Goal: Information Seeking & Learning: Learn about a topic

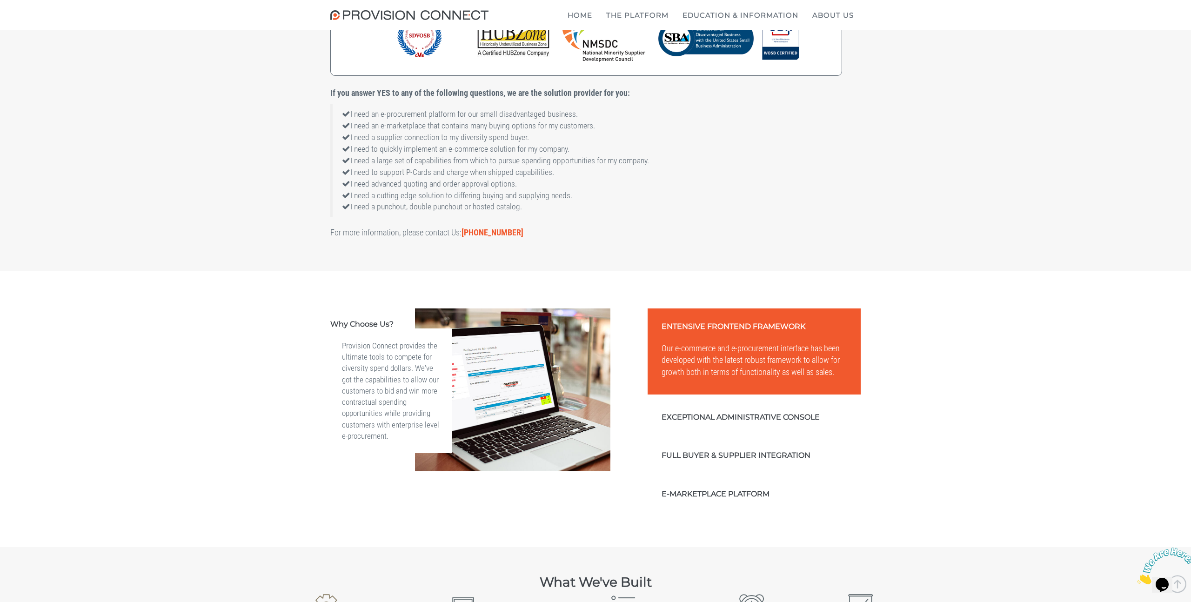
scroll to position [1153, 0]
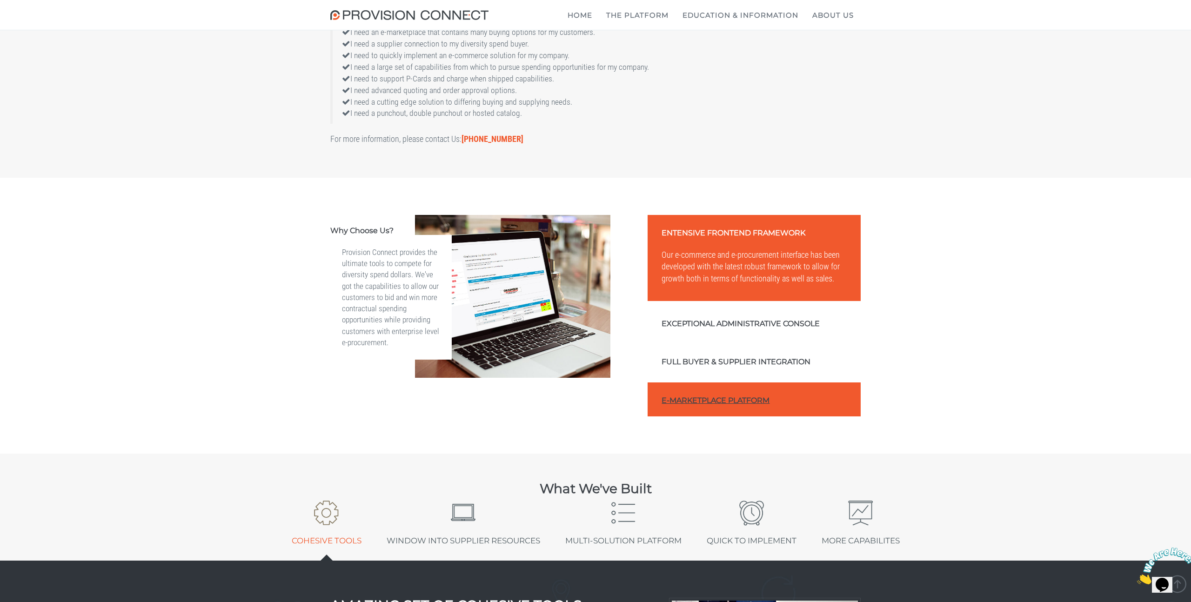
click at [704, 416] on link "E-Marketplace Platform" at bounding box center [753, 399] width 213 height 34
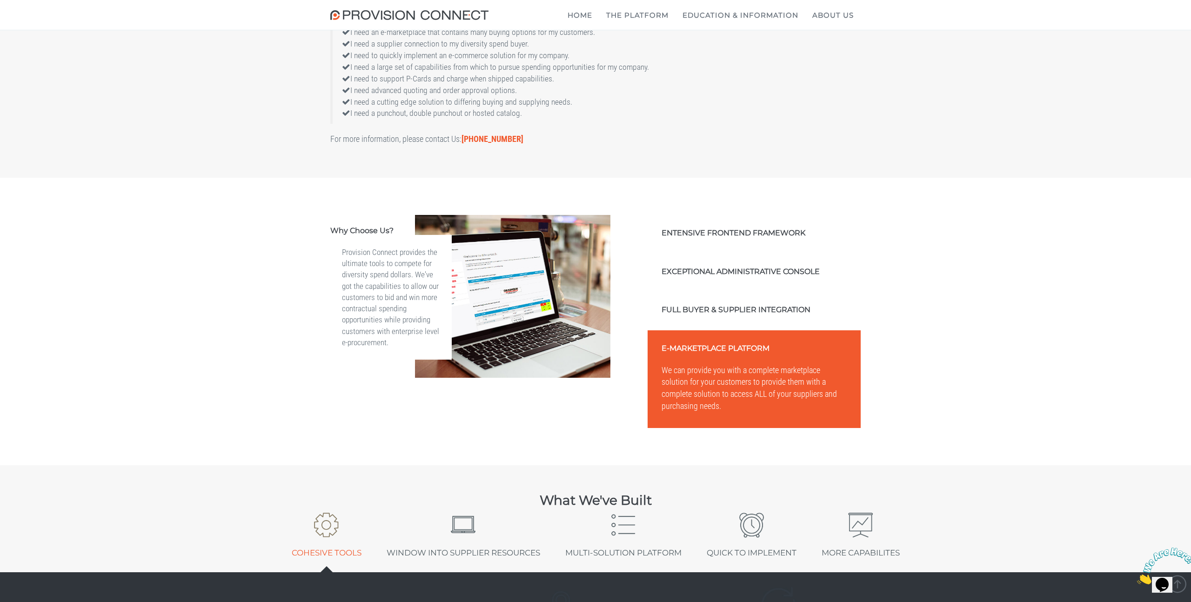
click at [703, 428] on div "We can provide you with a complete marketplace solution for your customers to p…" at bounding box center [753, 396] width 213 height 64
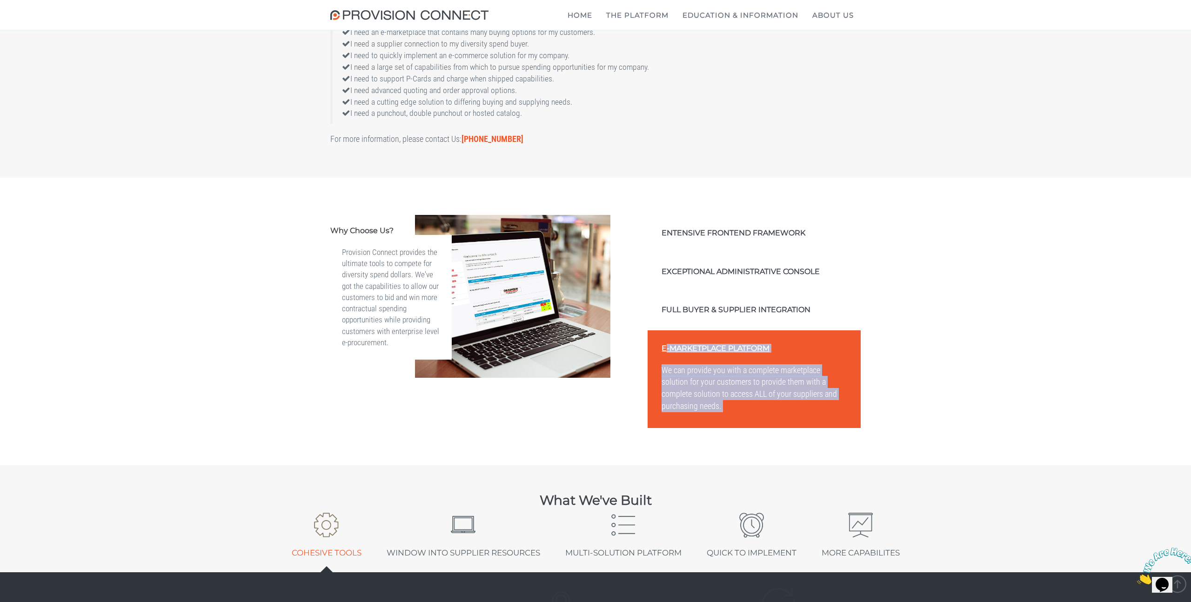
drag, startPoint x: 703, startPoint y: 447, endPoint x: 693, endPoint y: 388, distance: 59.8
click at [693, 388] on div "E-Marketplace Platform We can provide you with a complete marketplace solution …" at bounding box center [753, 379] width 213 height 98
click at [693, 364] on link "E-Marketplace Platform" at bounding box center [753, 347] width 213 height 34
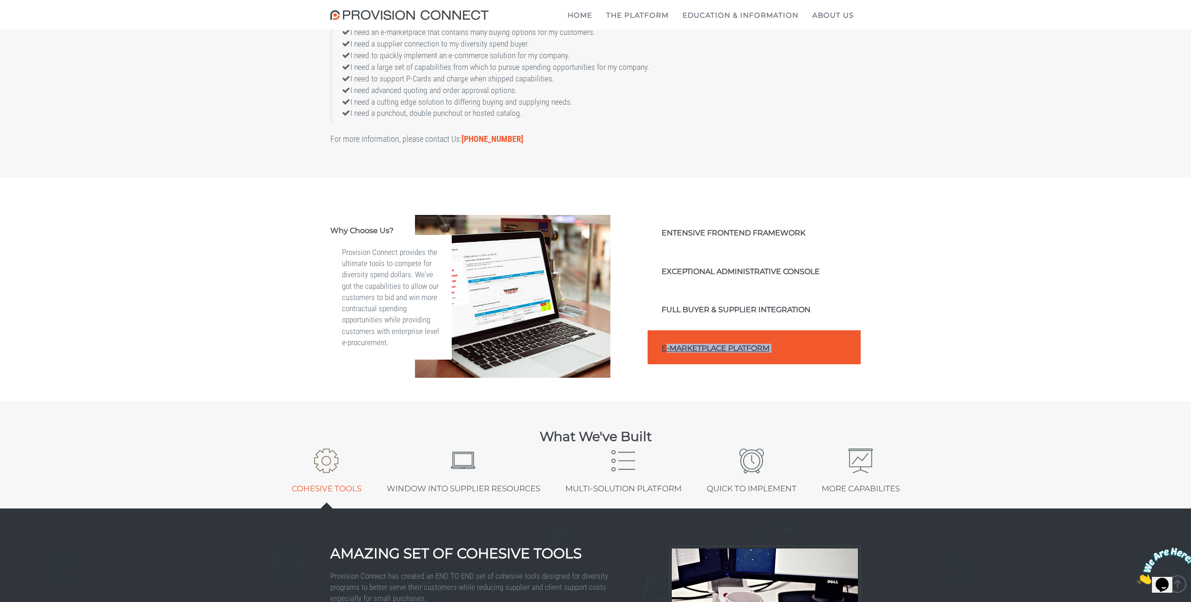
click at [693, 364] on link "E-Marketplace Platform" at bounding box center [753, 347] width 213 height 34
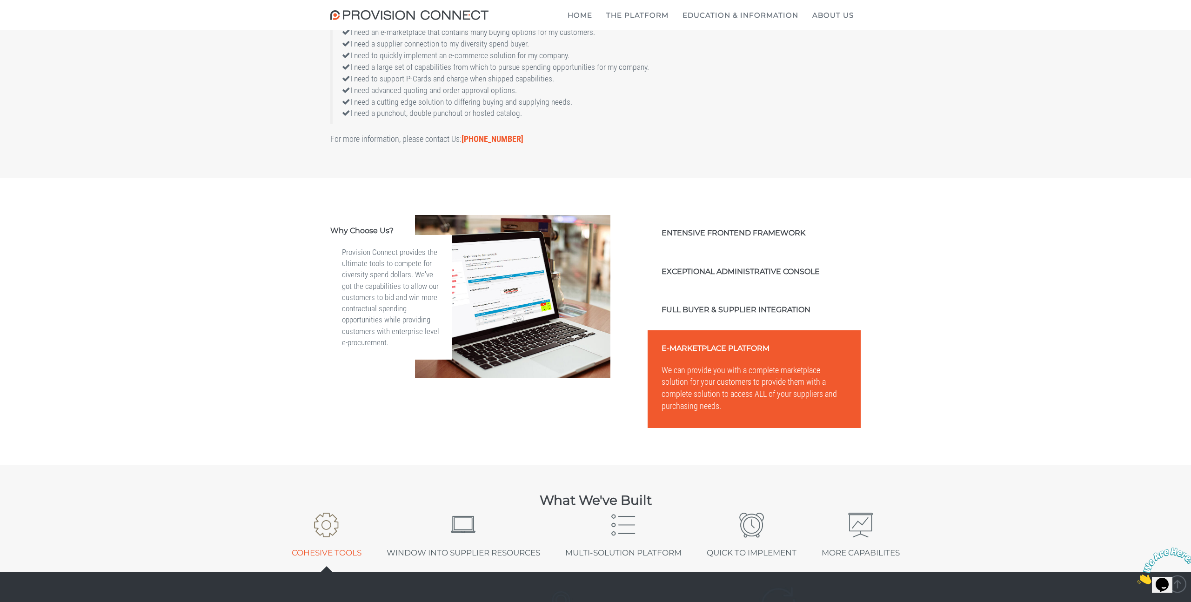
click at [493, 465] on div "Why Choose Us? Provision Connect provides the ultimate tools to compete for div…" at bounding box center [595, 321] width 1191 height 287
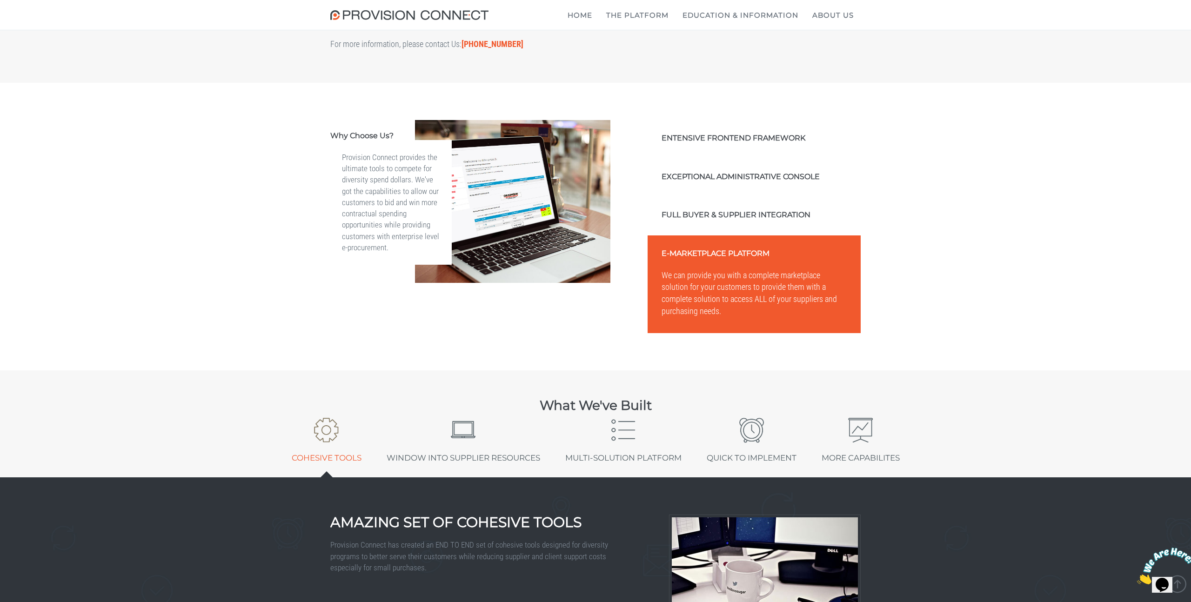
scroll to position [1253, 0]
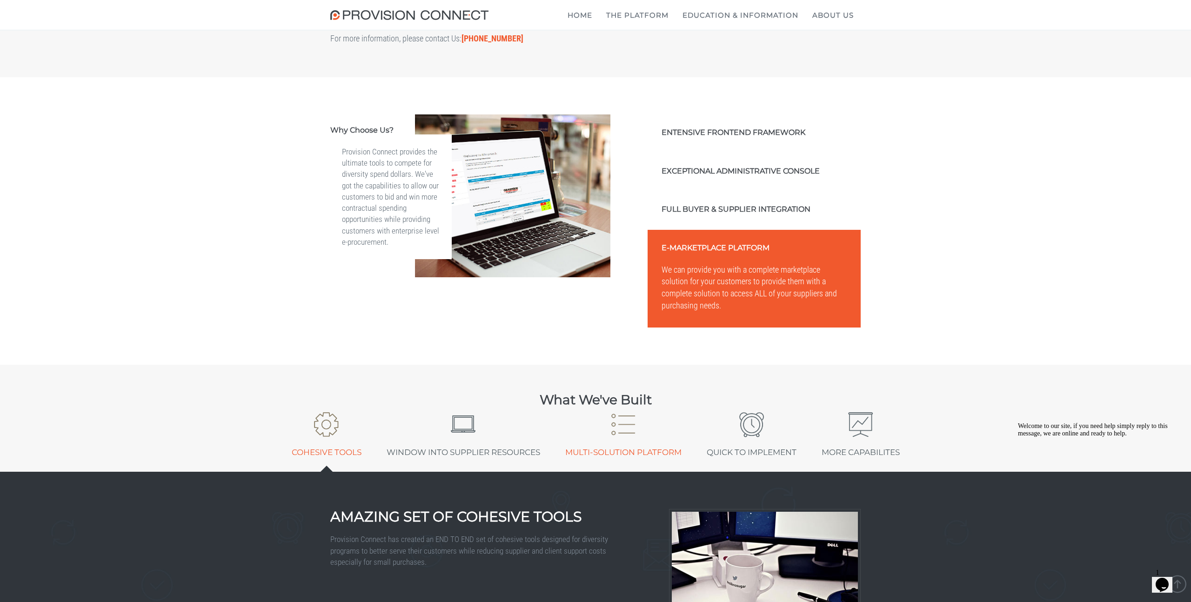
click at [626, 472] on link "Multi-Solution Platform" at bounding box center [623, 439] width 130 height 65
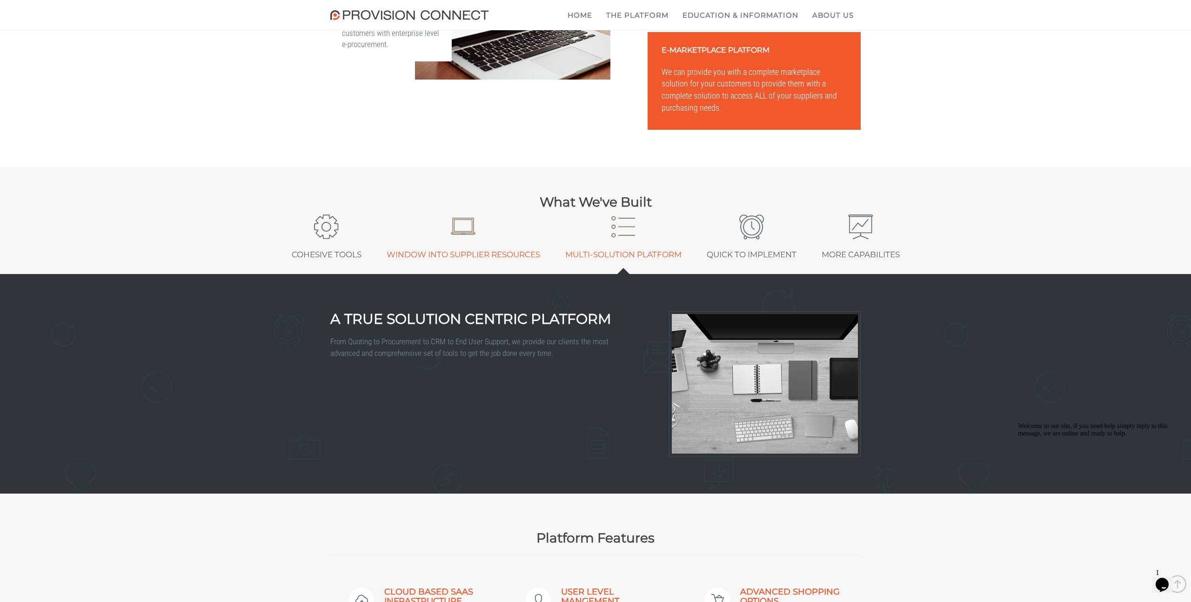
scroll to position [1449, 0]
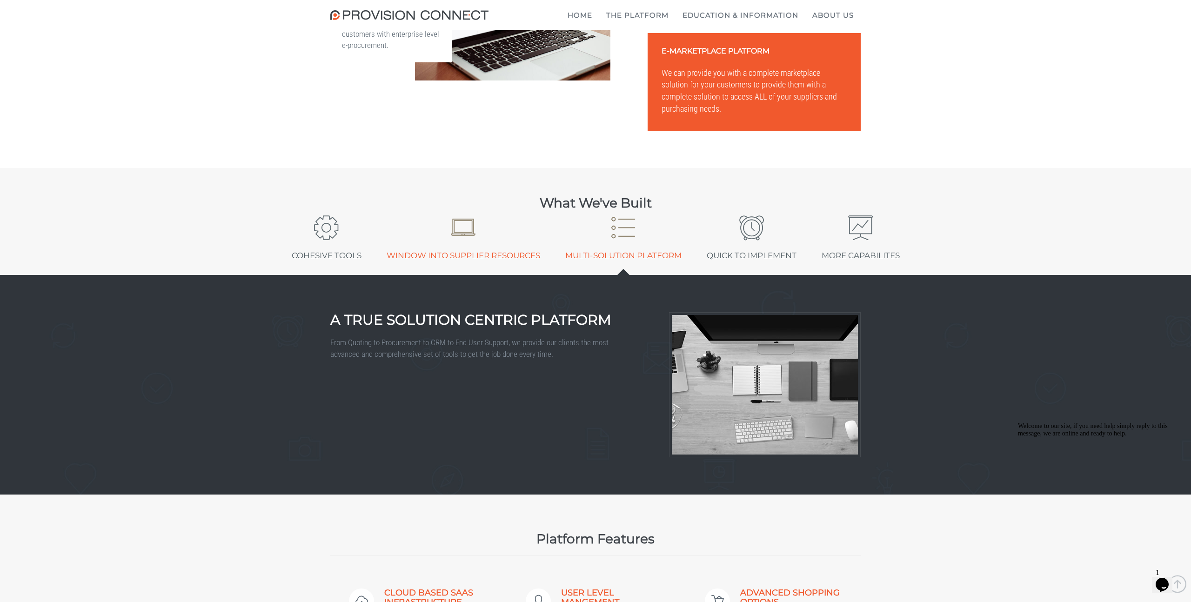
click at [454, 275] on link "Window Into Supplier Resources" at bounding box center [463, 242] width 167 height 65
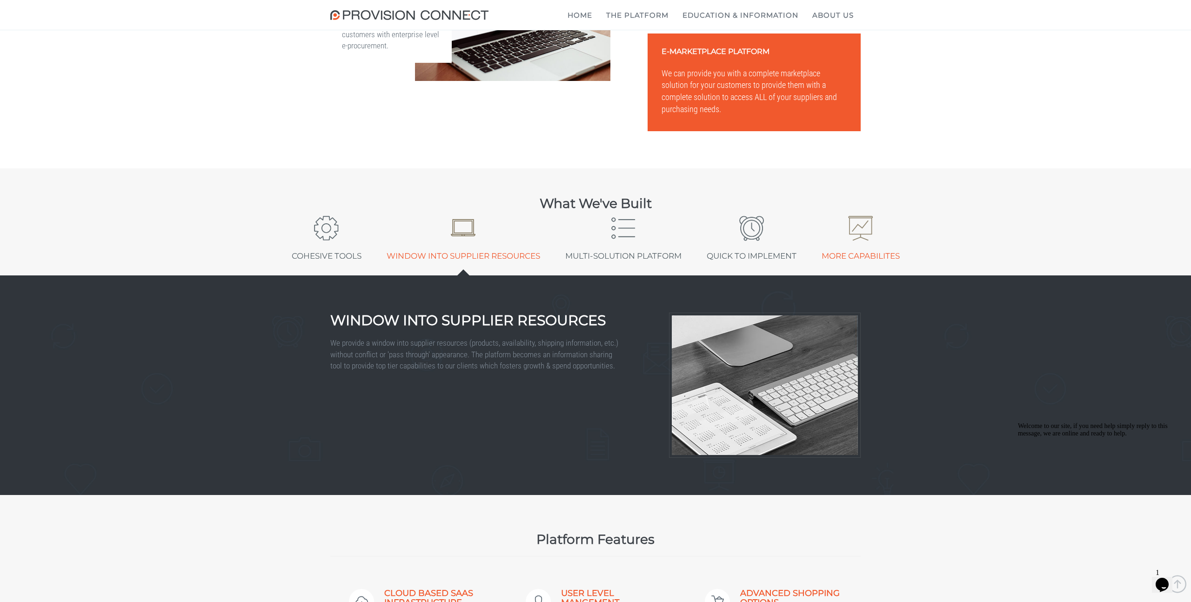
click at [895, 275] on link "More Capabilites" at bounding box center [860, 243] width 92 height 65
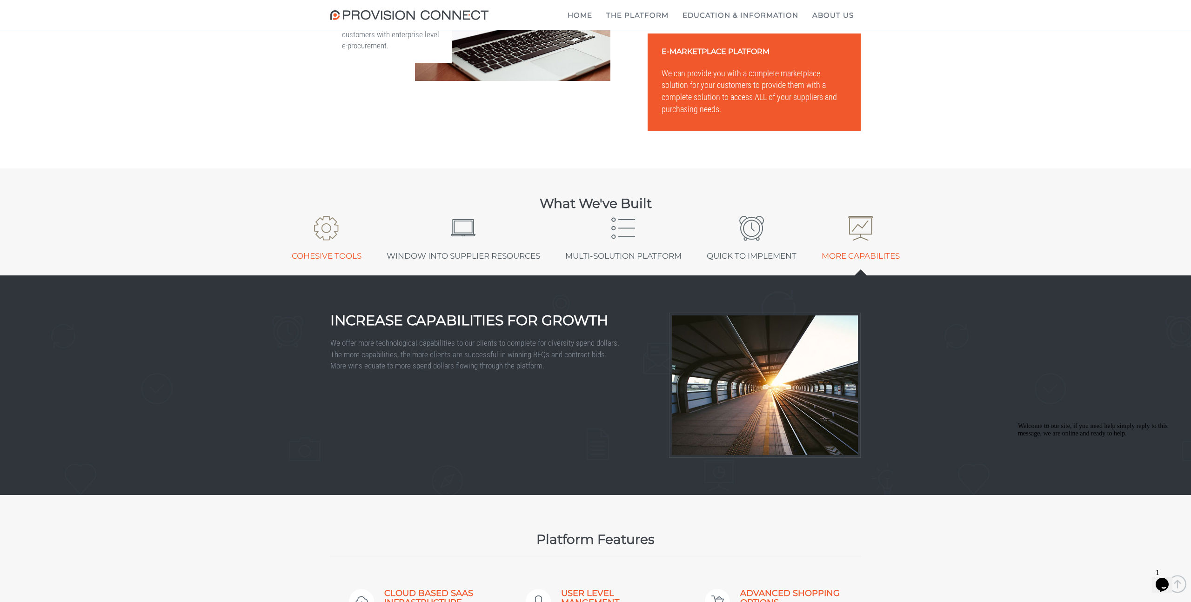
click at [313, 241] on span at bounding box center [326, 228] width 26 height 26
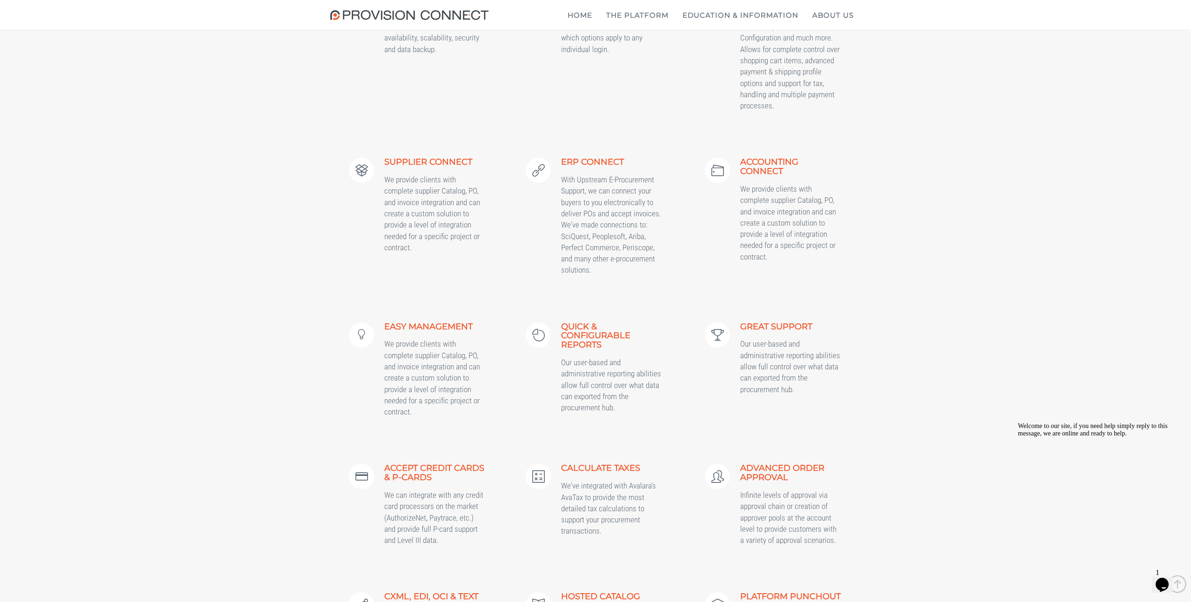
scroll to position [2420, 0]
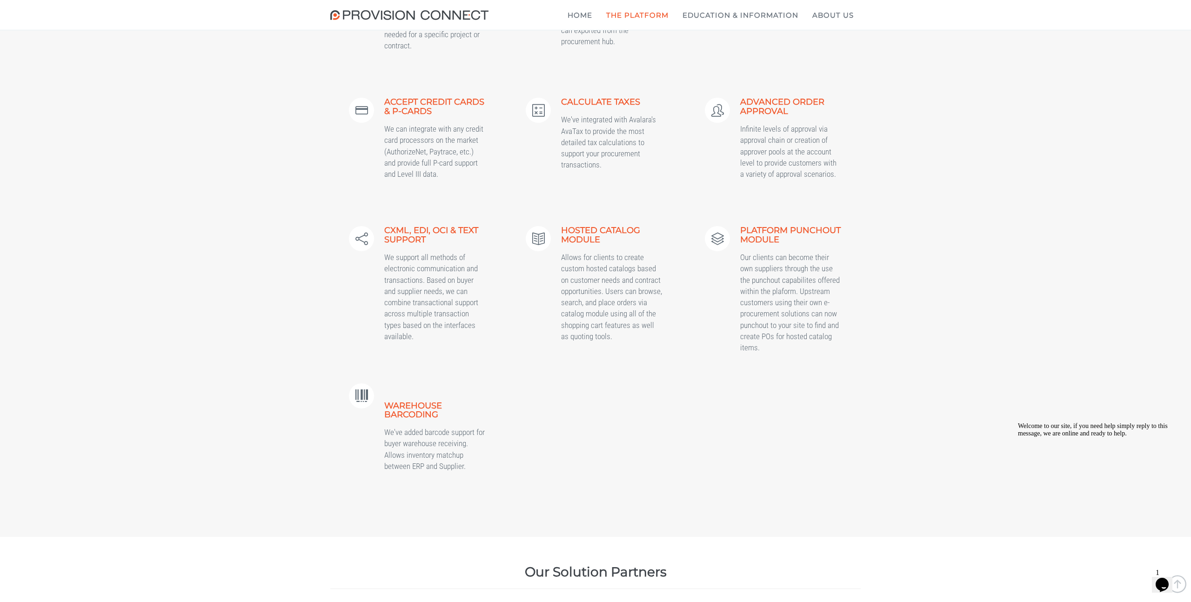
click at [0, 0] on b "Hosted Catalog Module" at bounding box center [0, 0] width 0 height 0
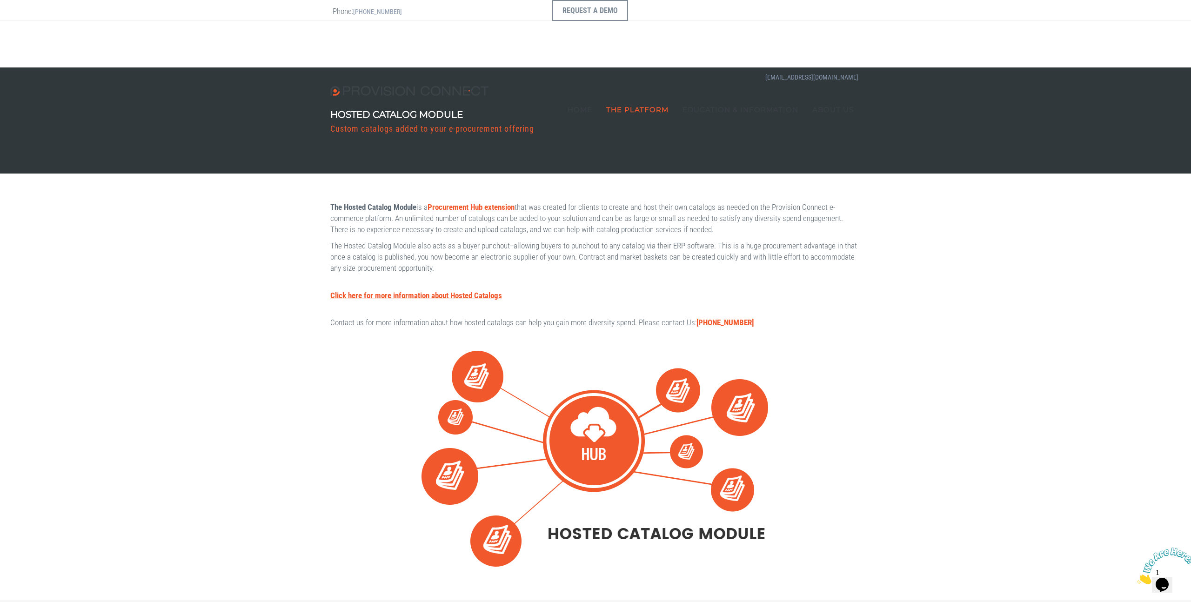
click at [490, 300] on b "Click here for more information about Hosted Catalogs" at bounding box center [416, 295] width 172 height 9
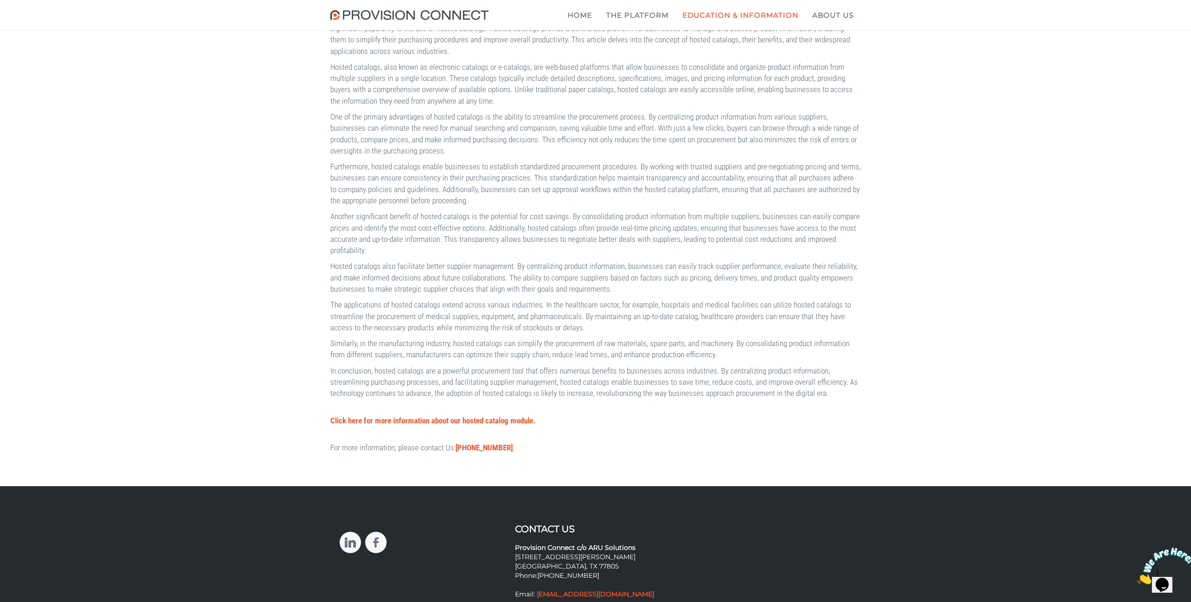
scroll to position [673, 0]
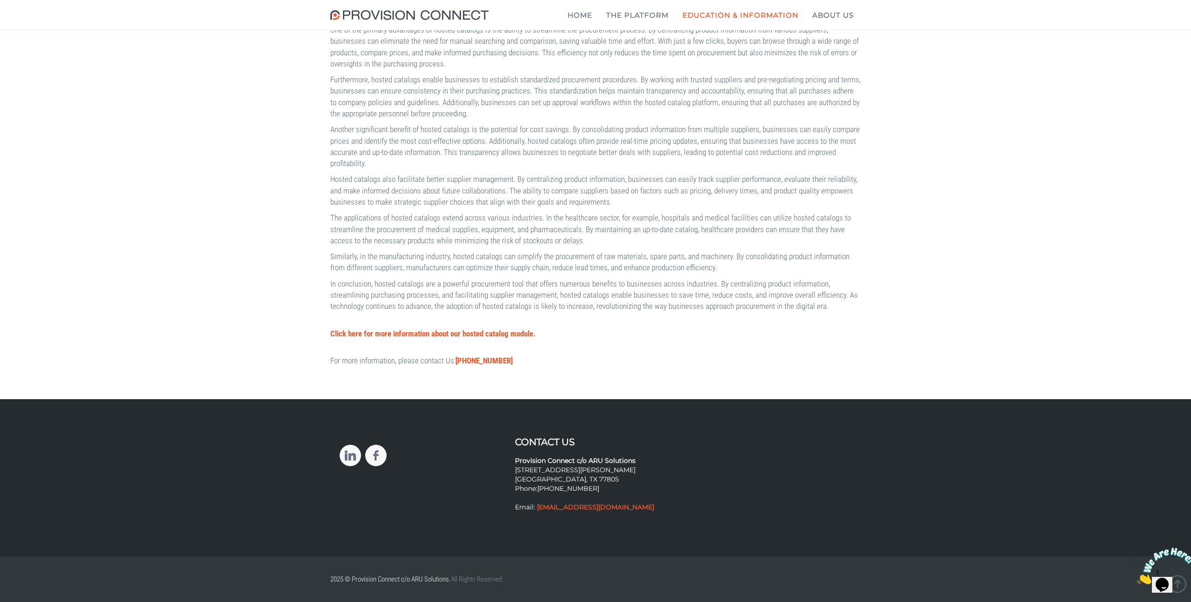
click at [0, 0] on b "What is a double punchout?" at bounding box center [0, 0] width 0 height 0
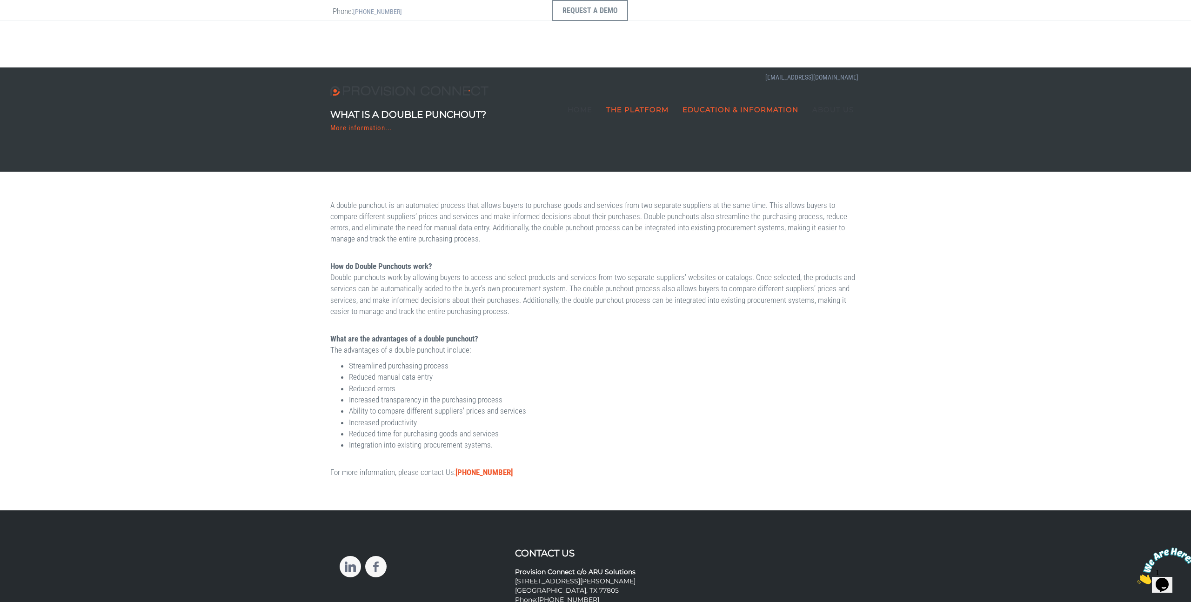
click at [0, 0] on b "Suppliers We Have Worked With" at bounding box center [0, 0] width 0 height 0
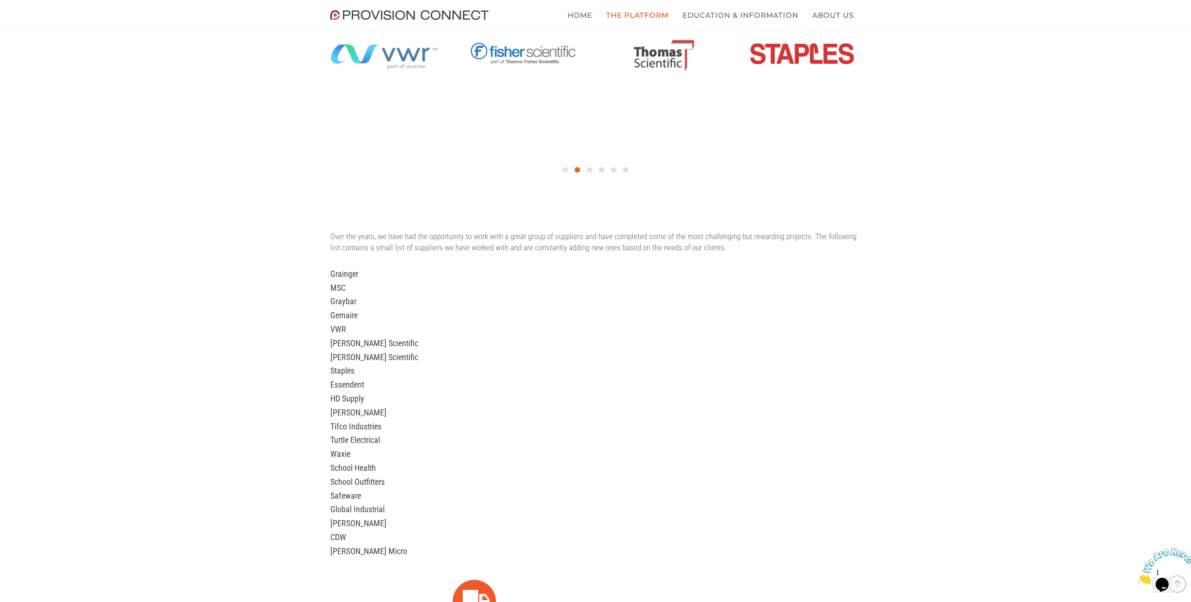
scroll to position [198, 0]
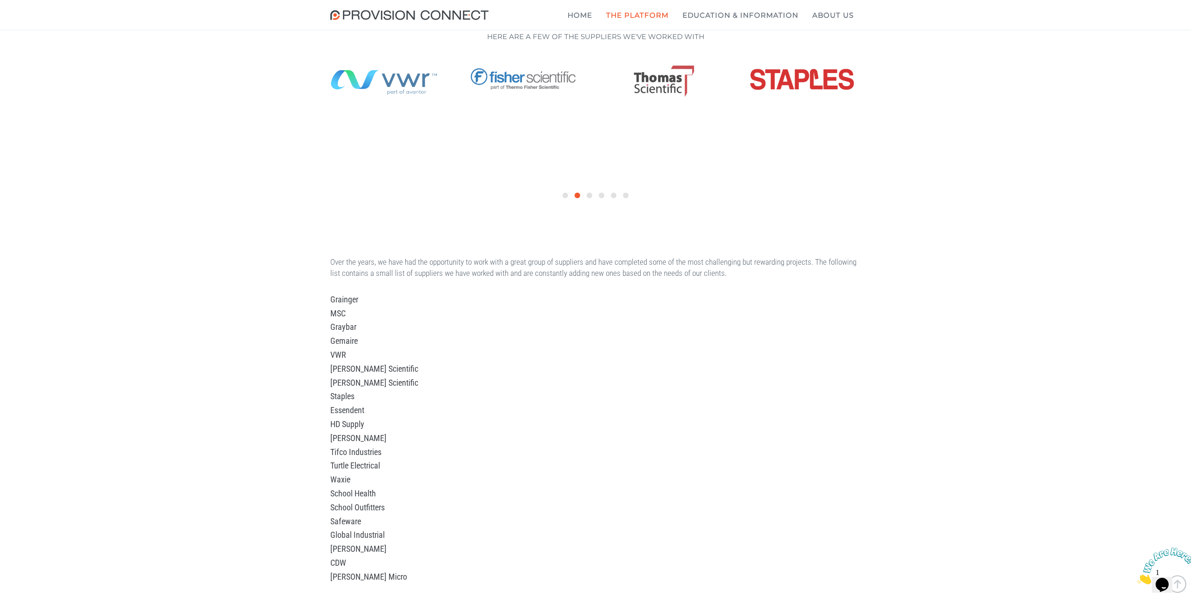
click at [0, 0] on b "The Procurement Hub" at bounding box center [0, 0] width 0 height 0
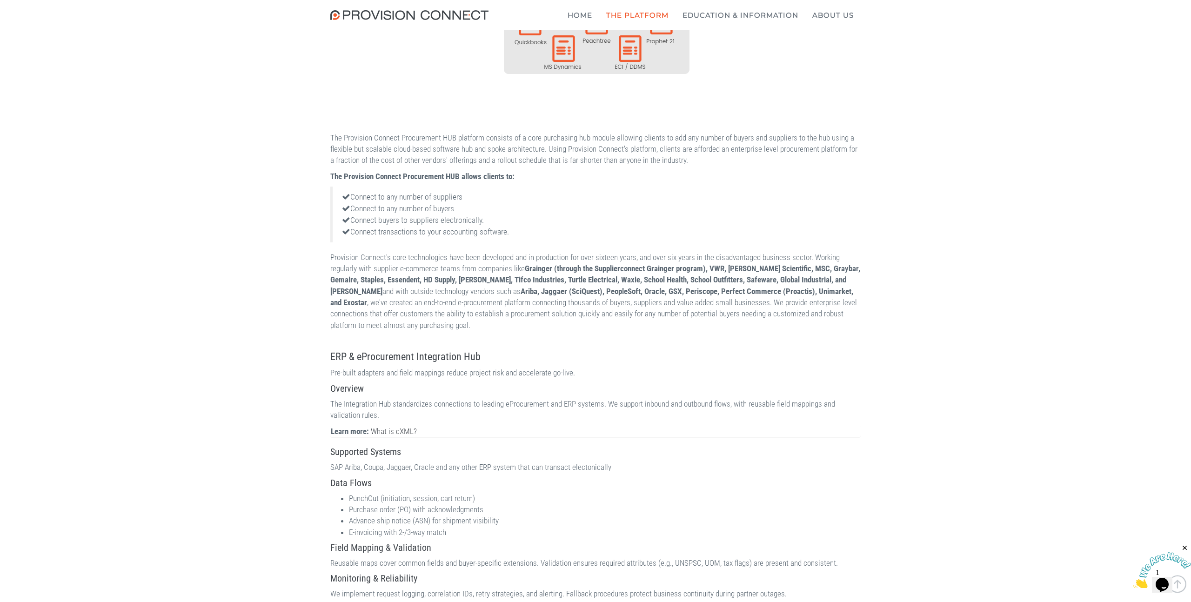
scroll to position [563, 0]
